Goal: Obtain resource: Obtain resource

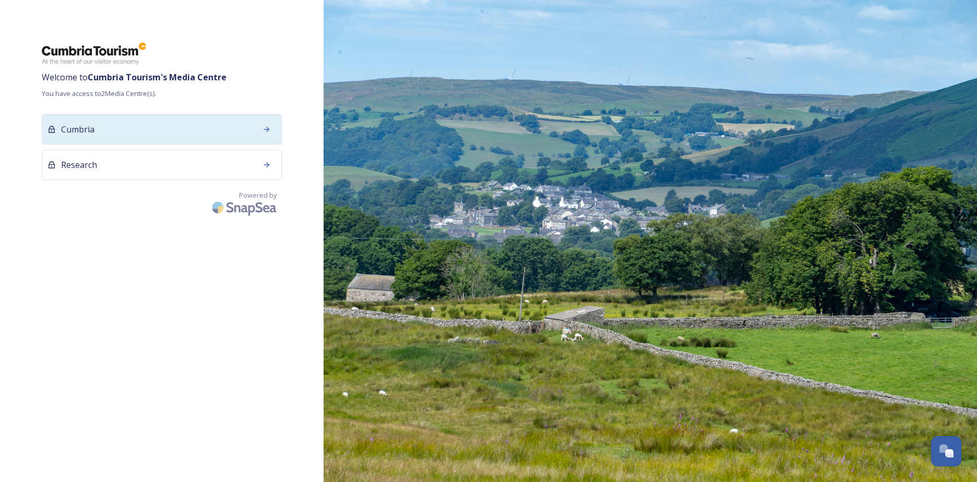
click at [217, 140] on div "Cumbria" at bounding box center [162, 129] width 240 height 30
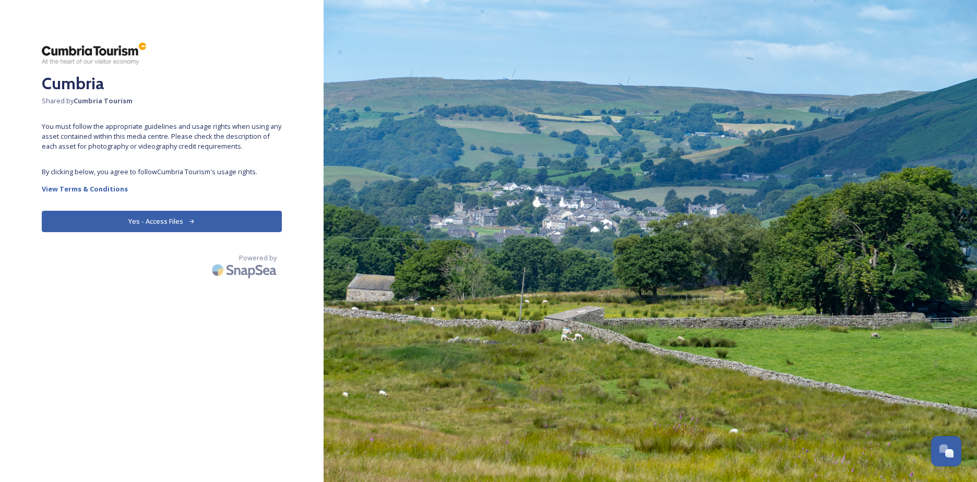
click at [201, 218] on button "Yes - Access Files" at bounding box center [162, 221] width 240 height 21
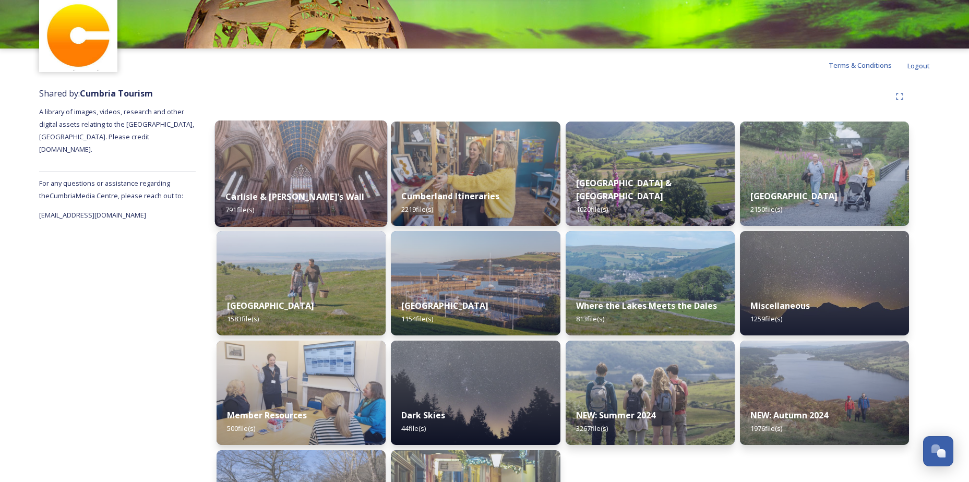
scroll to position [128, 0]
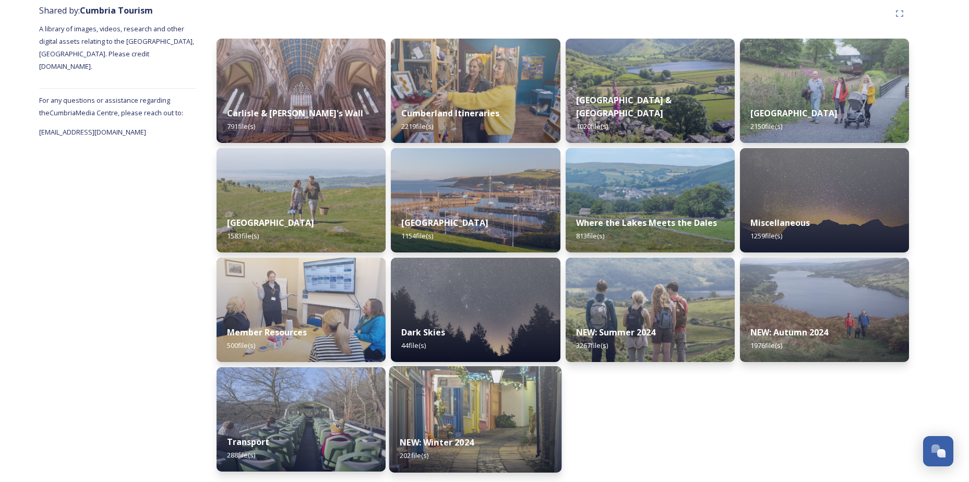
click at [519, 424] on img at bounding box center [475, 419] width 173 height 106
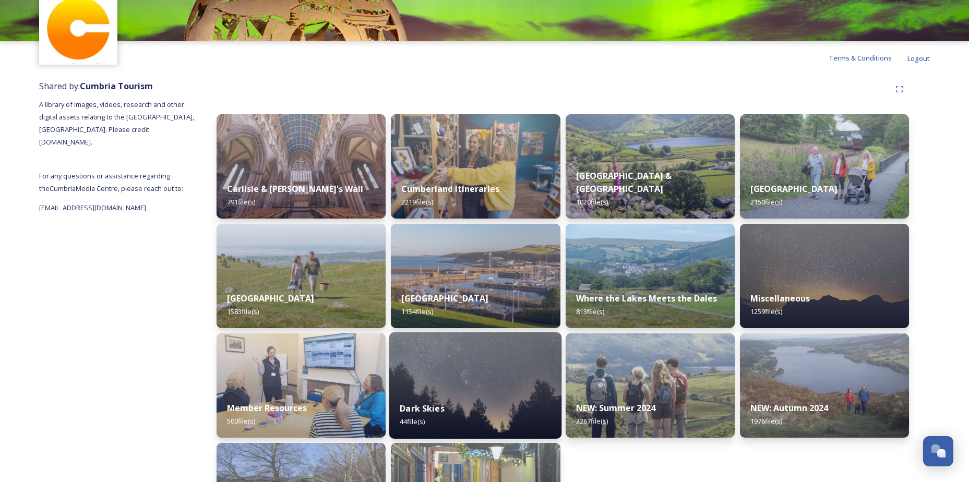
scroll to position [128, 0]
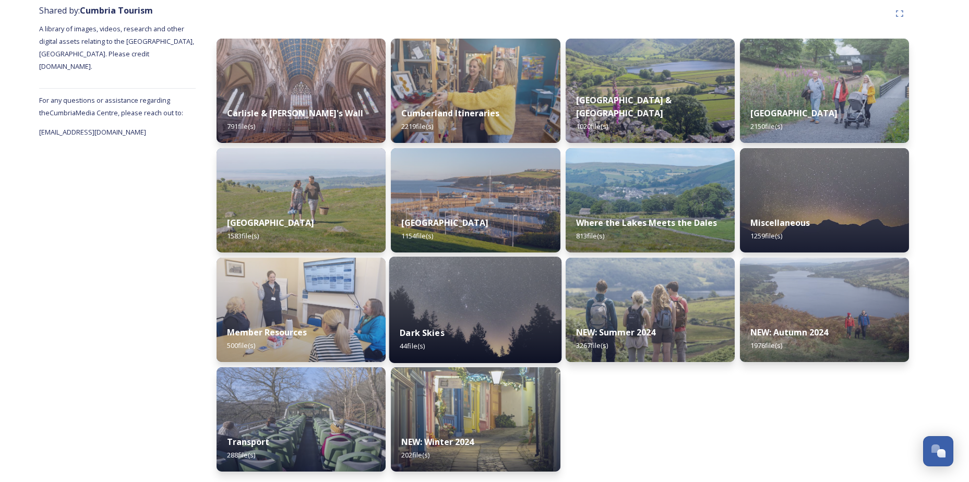
click at [449, 306] on img at bounding box center [475, 310] width 173 height 106
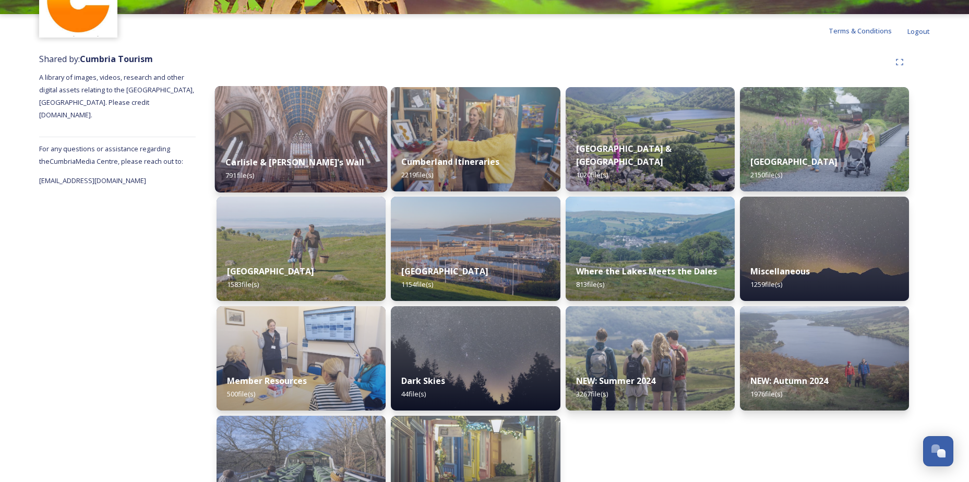
scroll to position [128, 0]
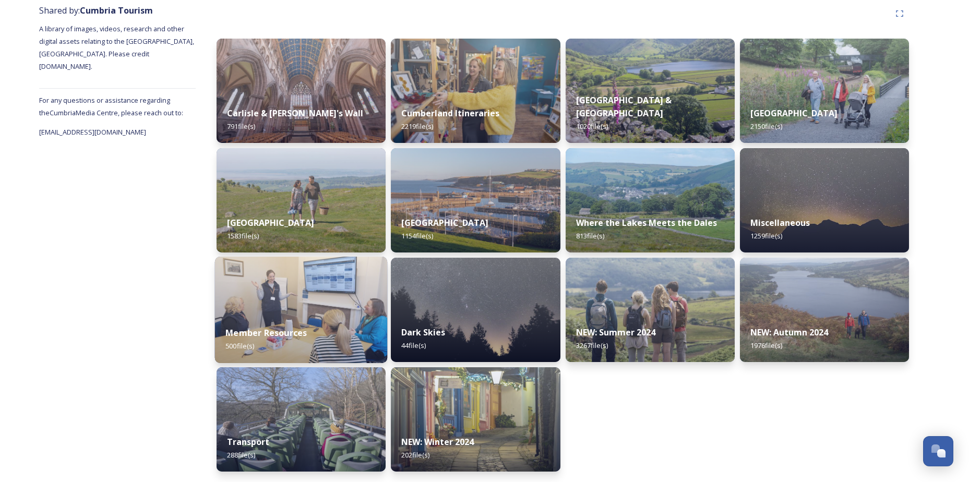
click at [286, 302] on img at bounding box center [301, 310] width 173 height 106
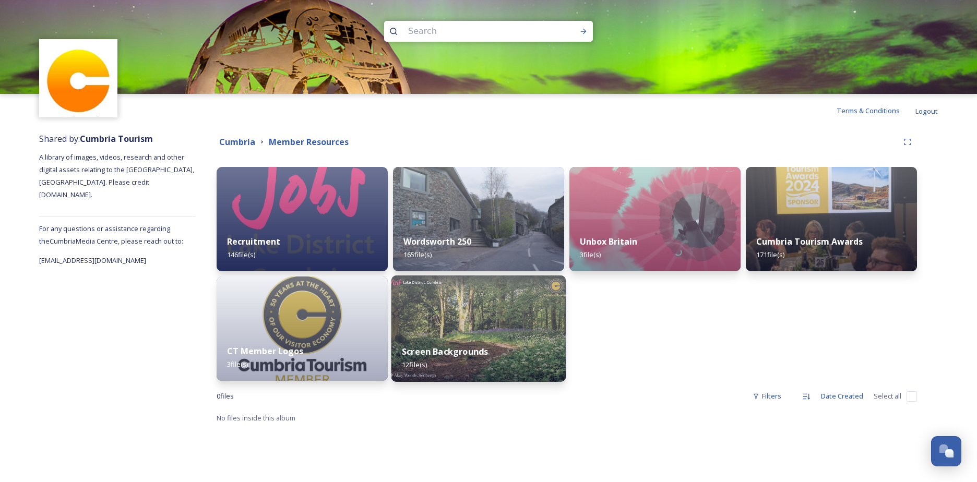
click at [438, 355] on strong "Screen Backgrounds" at bounding box center [445, 351] width 86 height 11
click at [275, 333] on img at bounding box center [302, 328] width 175 height 106
click at [497, 327] on img at bounding box center [478, 328] width 175 height 106
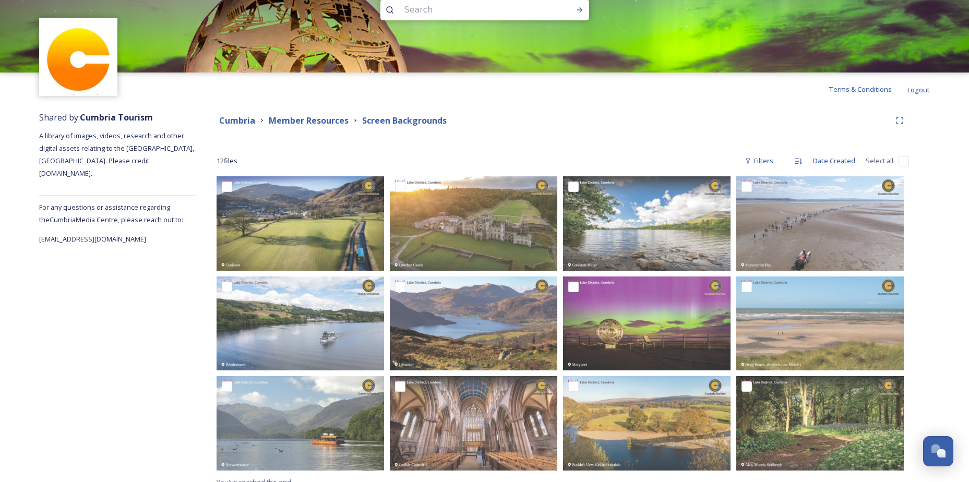
scroll to position [33, 0]
